Goal: Task Accomplishment & Management: Manage account settings

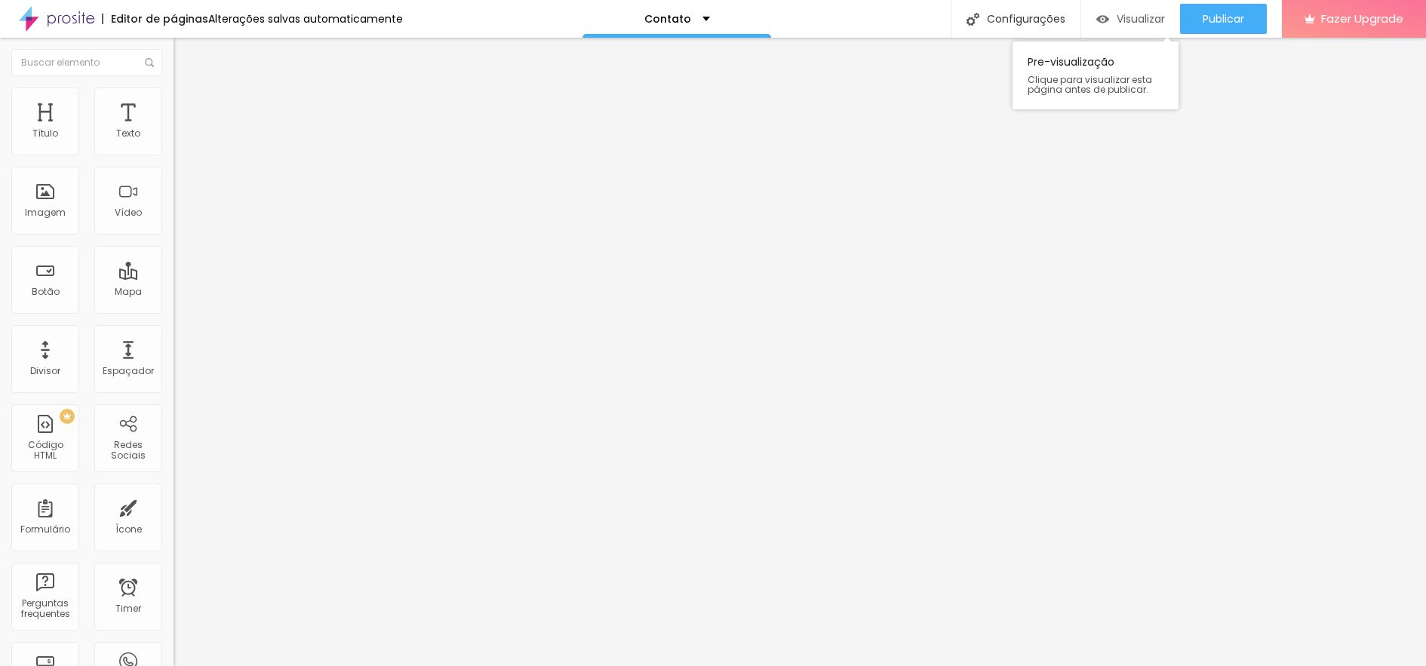
click at [1137, 17] on span "Visualizar" at bounding box center [1141, 19] width 48 height 12
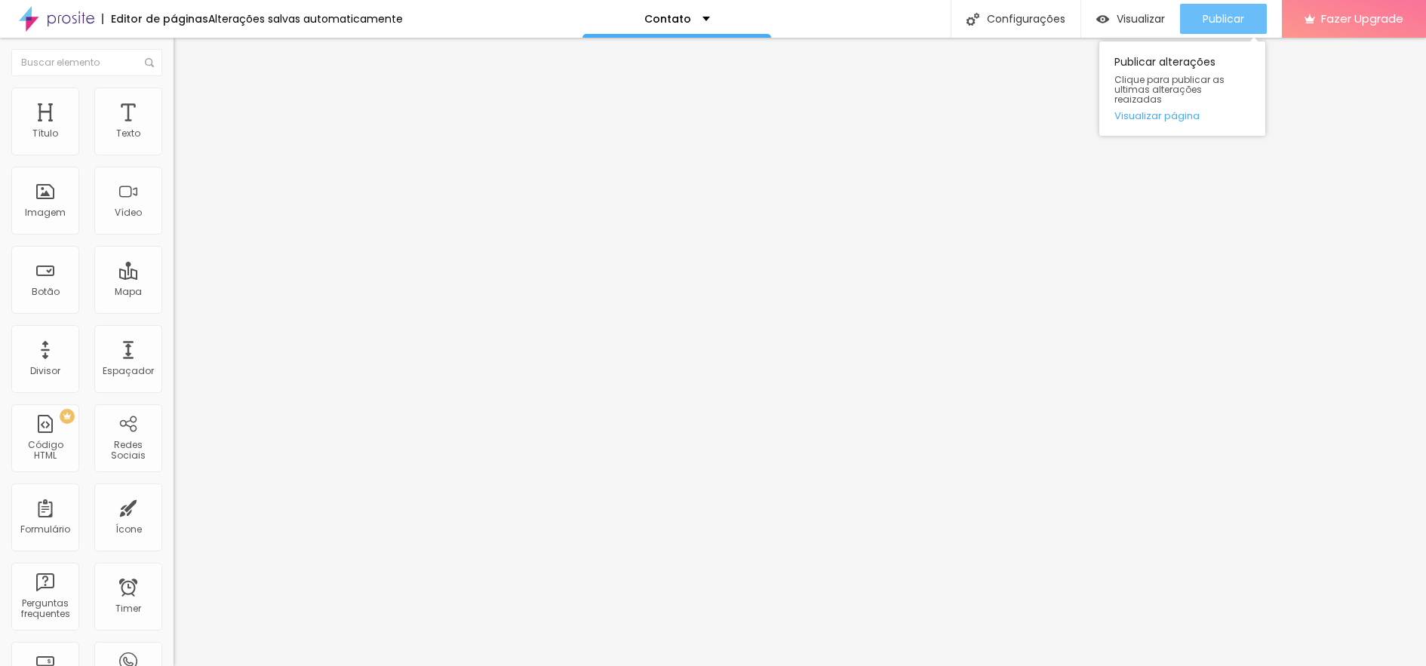
click at [1210, 17] on span "Publicar" at bounding box center [1224, 19] width 42 height 12
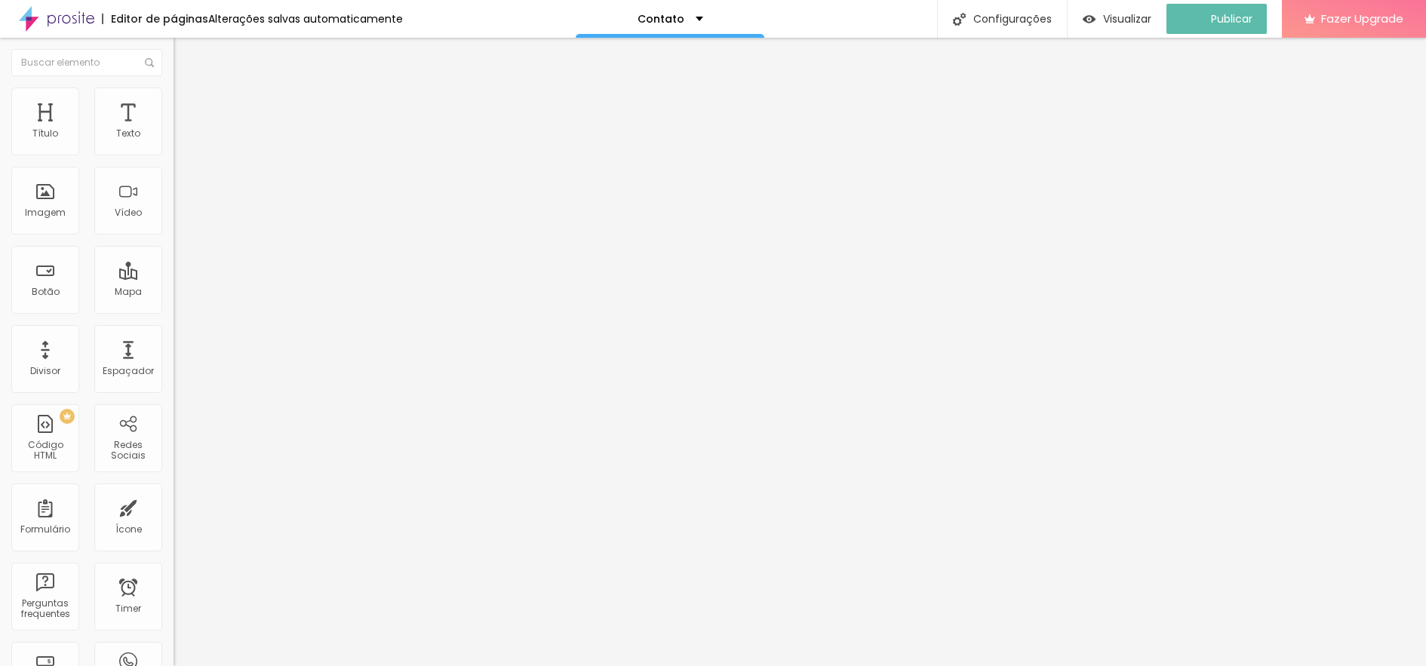
click at [73, 19] on img at bounding box center [56, 19] width 75 height 38
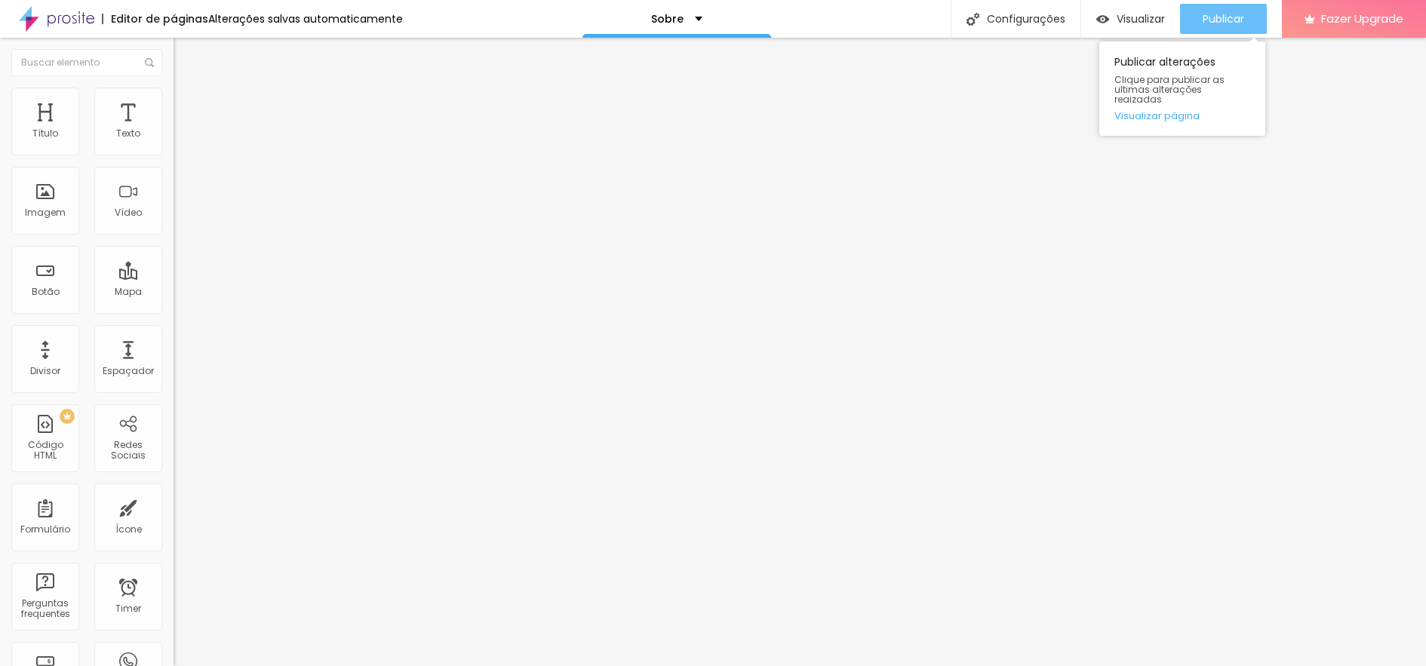
click at [1222, 16] on span "Publicar" at bounding box center [1224, 19] width 42 height 12
click at [1226, 16] on span "Publicar" at bounding box center [1224, 19] width 42 height 12
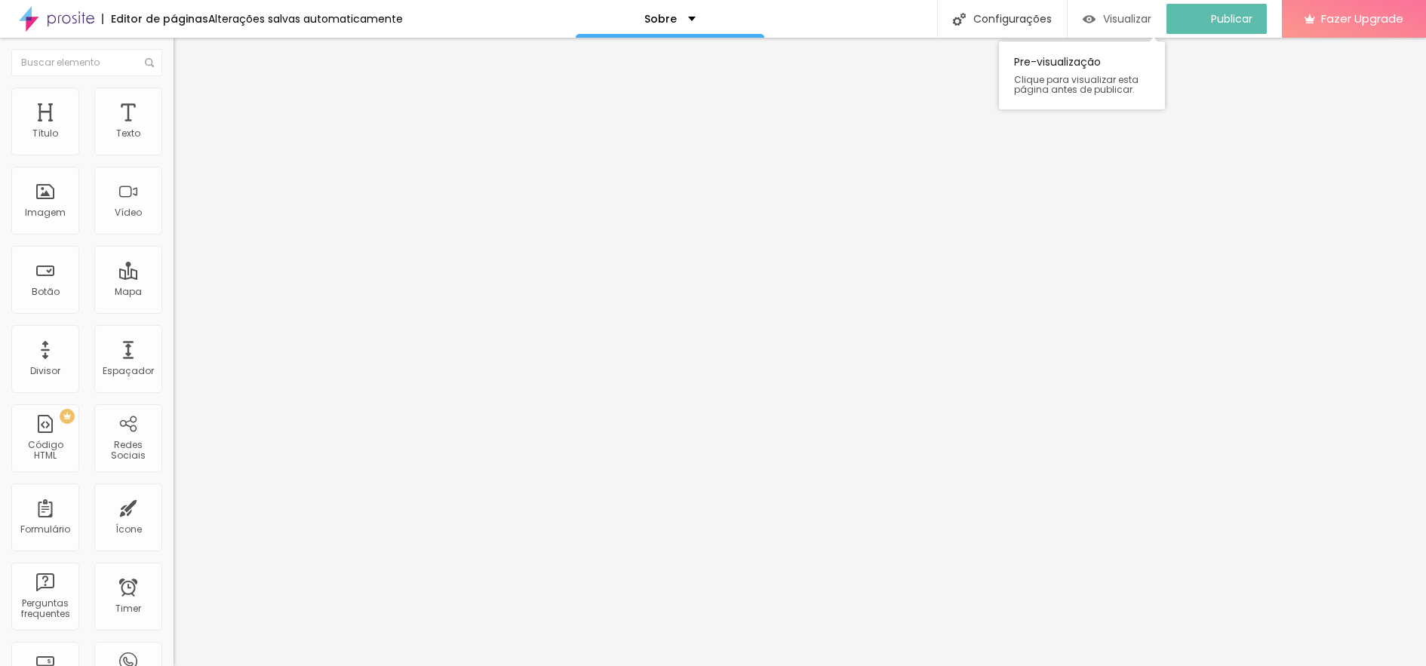
click at [1096, 15] on img "button" at bounding box center [1089, 19] width 13 height 13
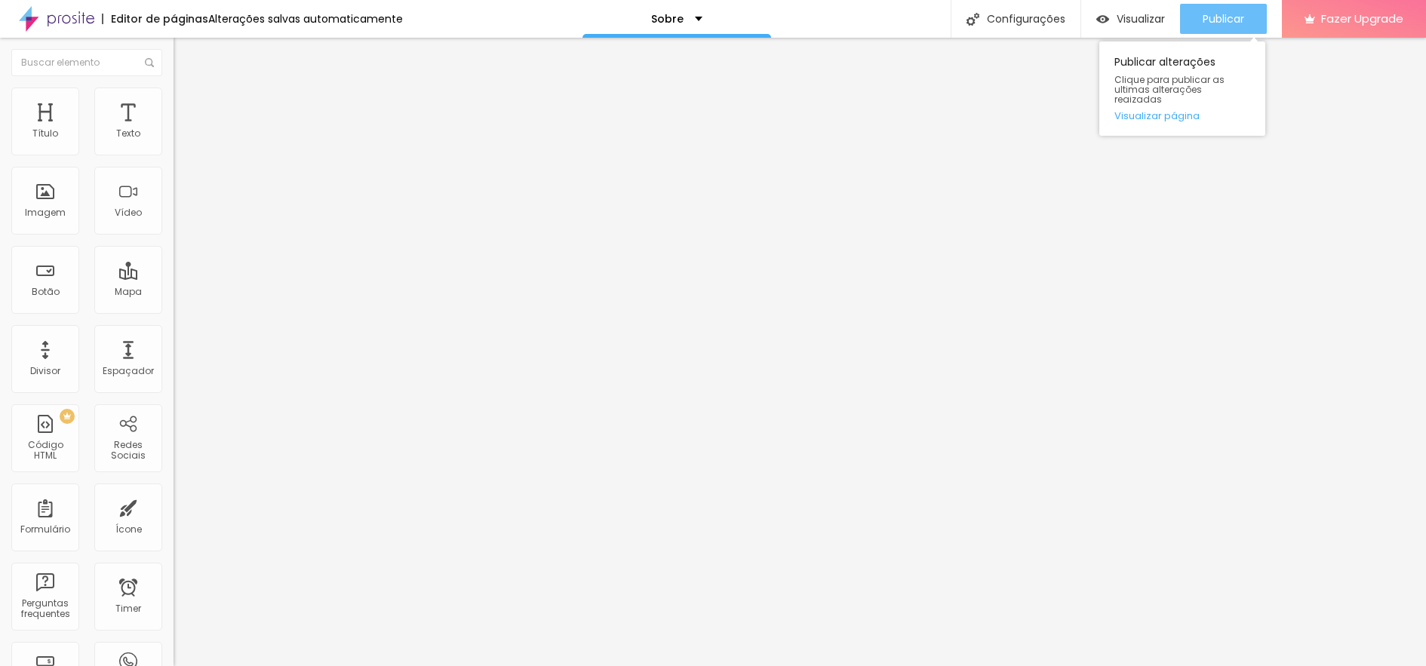
click at [1227, 17] on span "Publicar" at bounding box center [1224, 19] width 42 height 12
